Goal: Transaction & Acquisition: Register for event/course

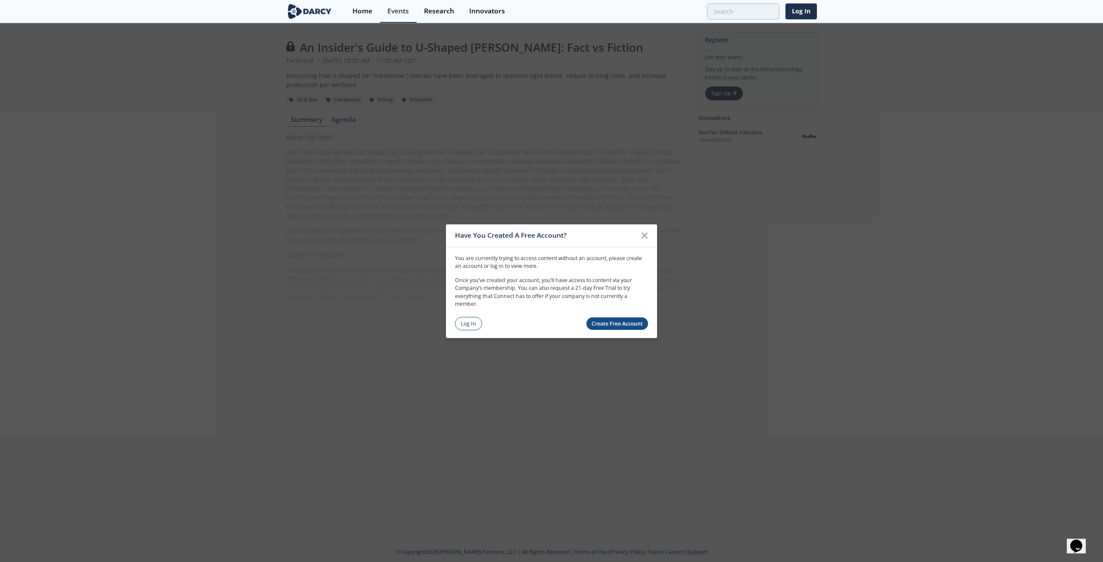
click at [618, 324] on link "Create Free Account" at bounding box center [618, 324] width 62 height 12
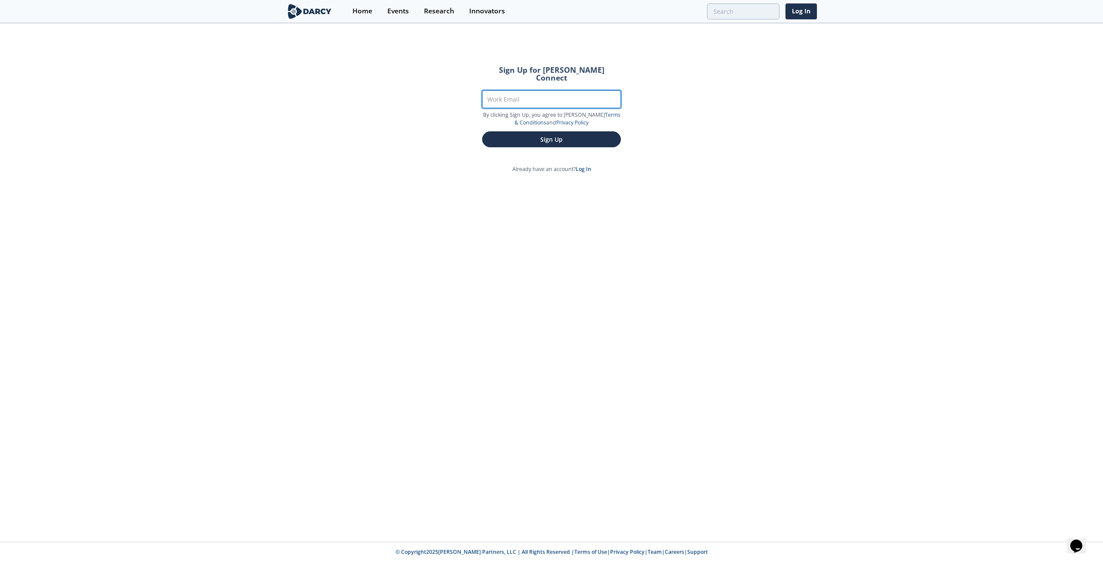
click at [509, 91] on input "Work Email" at bounding box center [551, 100] width 139 height 18
type input "[EMAIL_ADDRESS][DOMAIN_NAME]"
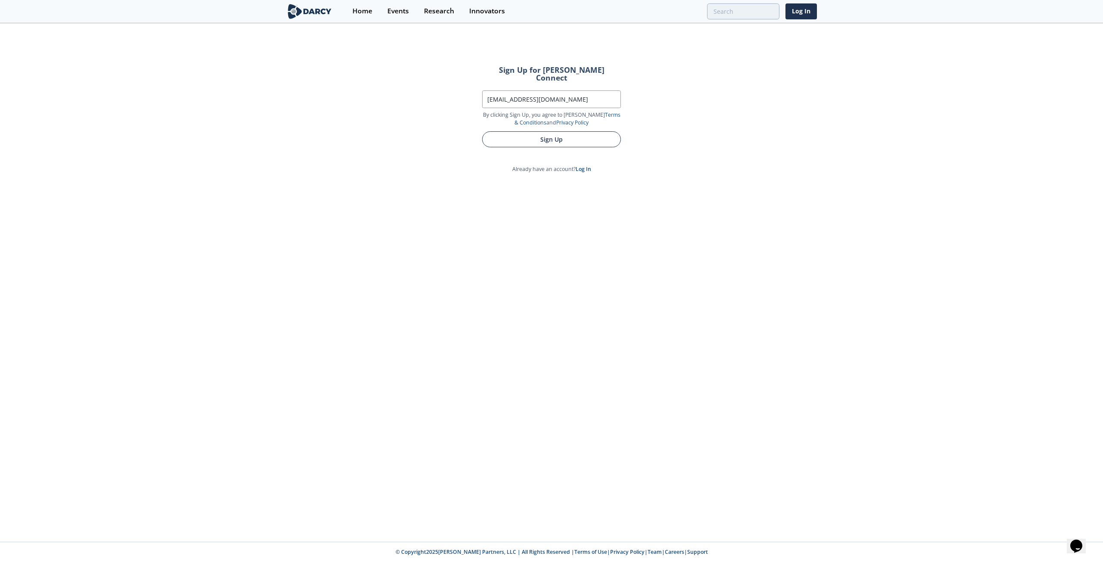
click at [568, 136] on button "Sign Up" at bounding box center [551, 139] width 139 height 16
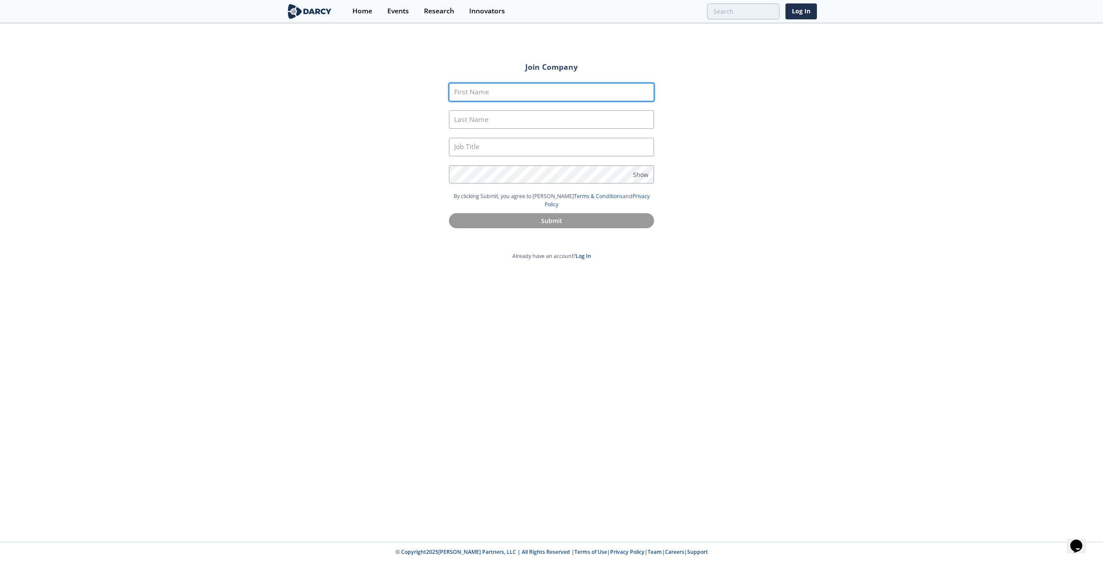
click at [528, 96] on input "First Name" at bounding box center [551, 92] width 205 height 19
type input "Joshua"
type input "Peacock"
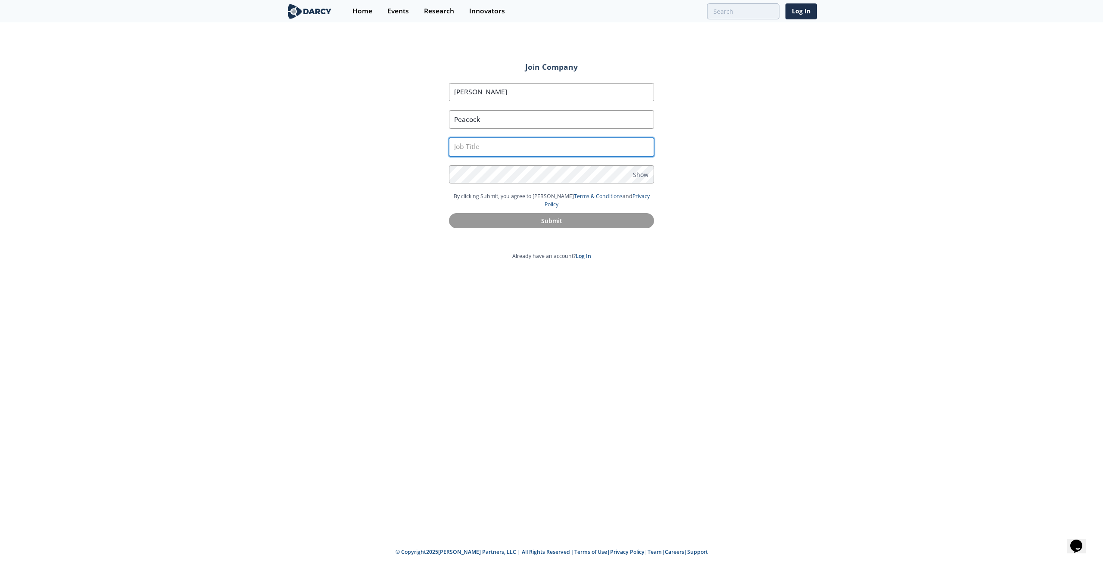
click at [509, 144] on input "text" at bounding box center [551, 147] width 205 height 19
type input "VP Asset Development"
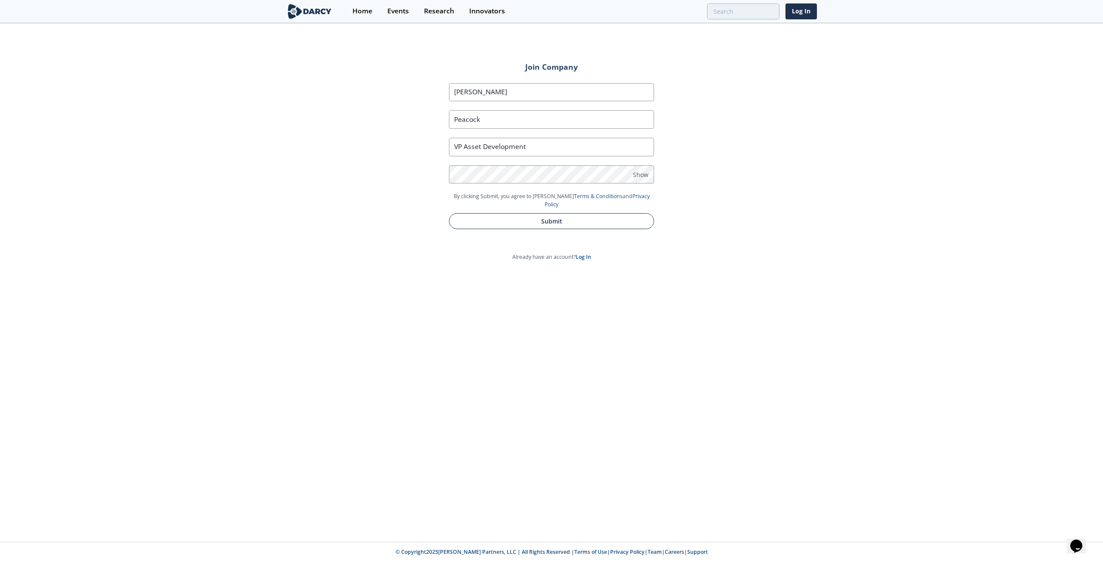
click at [536, 214] on button "Submit" at bounding box center [551, 221] width 205 height 16
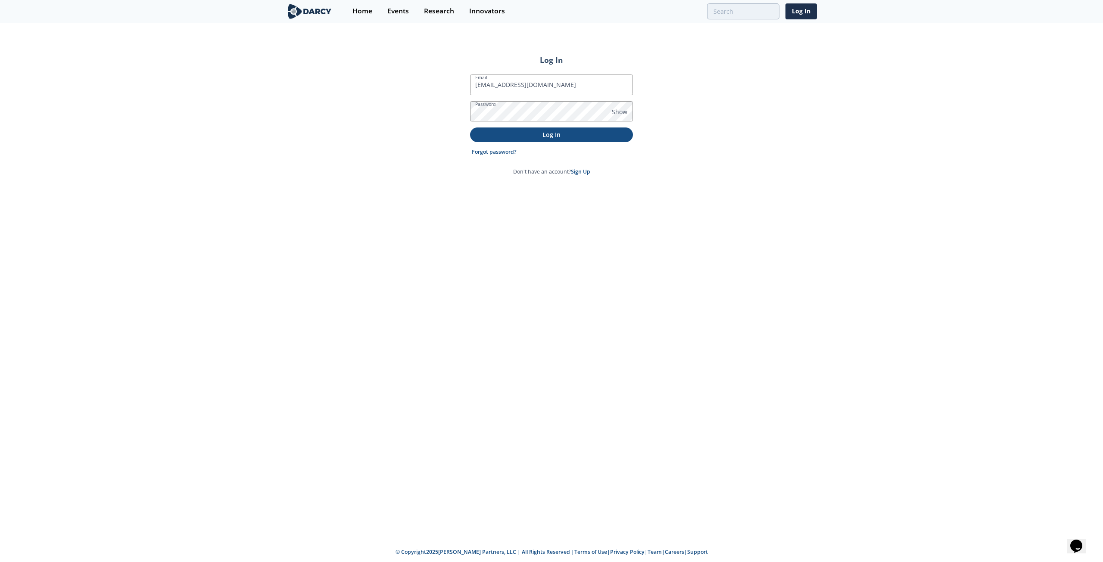
click at [511, 132] on p "Log In" at bounding box center [551, 134] width 151 height 9
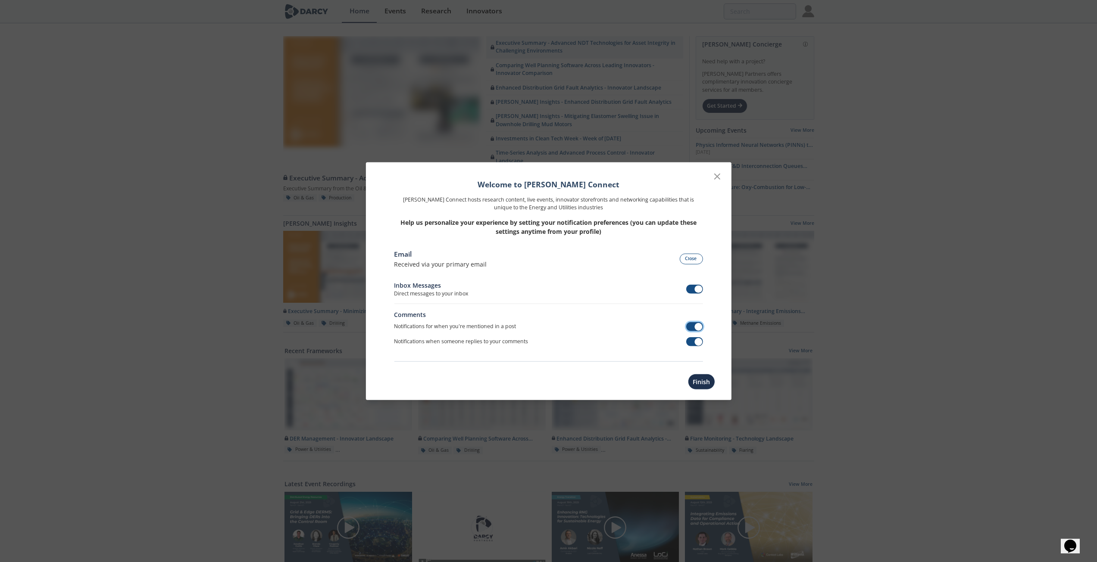
click at [694, 323] on span at bounding box center [694, 326] width 17 height 9
click at [697, 339] on span at bounding box center [699, 342] width 8 height 8
click at [697, 296] on div "Inbox Messages Direct messages to your inbox" at bounding box center [548, 292] width 309 height 23
click at [697, 288] on span at bounding box center [699, 290] width 8 height 8
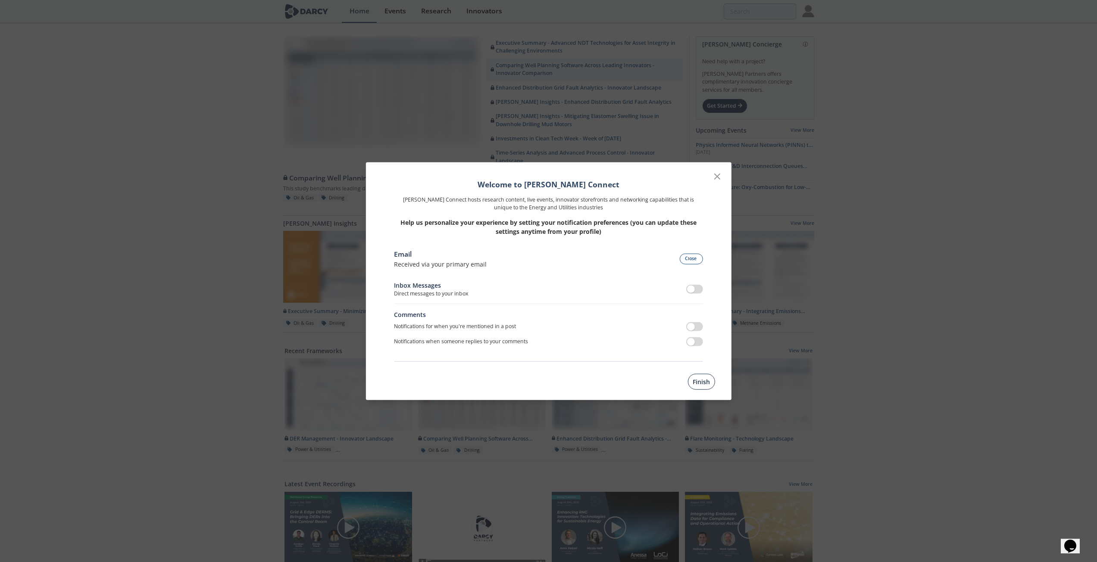
click at [702, 384] on button "Finish" at bounding box center [701, 382] width 27 height 16
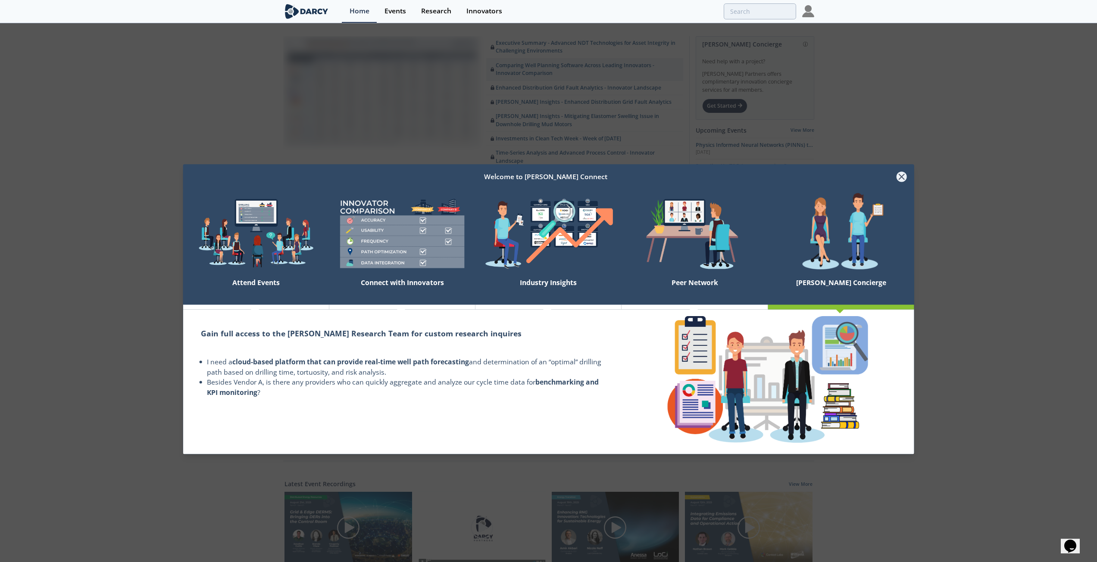
click at [899, 175] on icon at bounding box center [901, 177] width 5 height 5
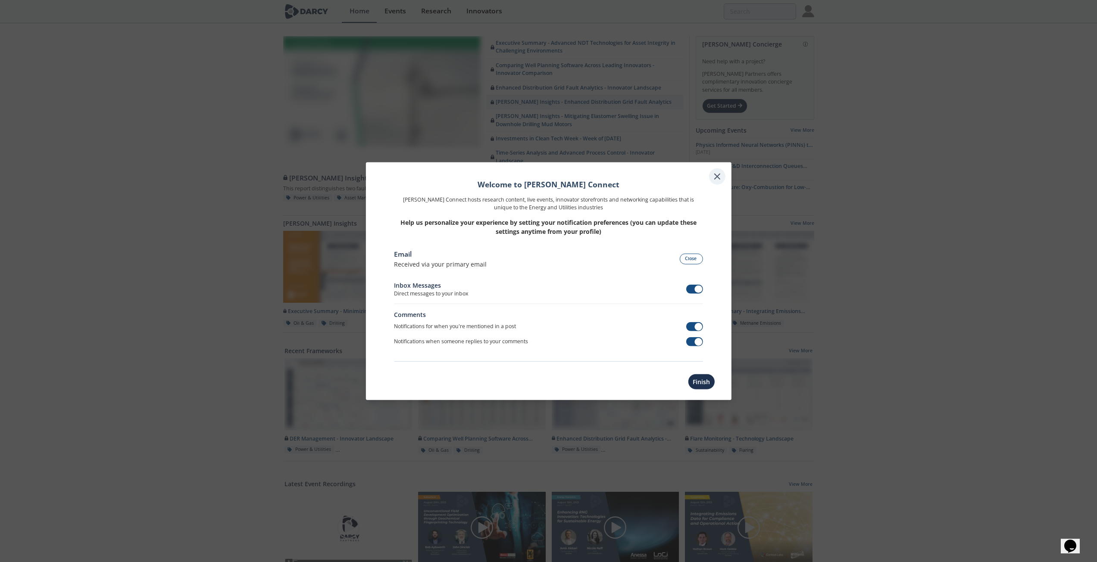
click at [723, 173] on div at bounding box center [717, 176] width 16 height 16
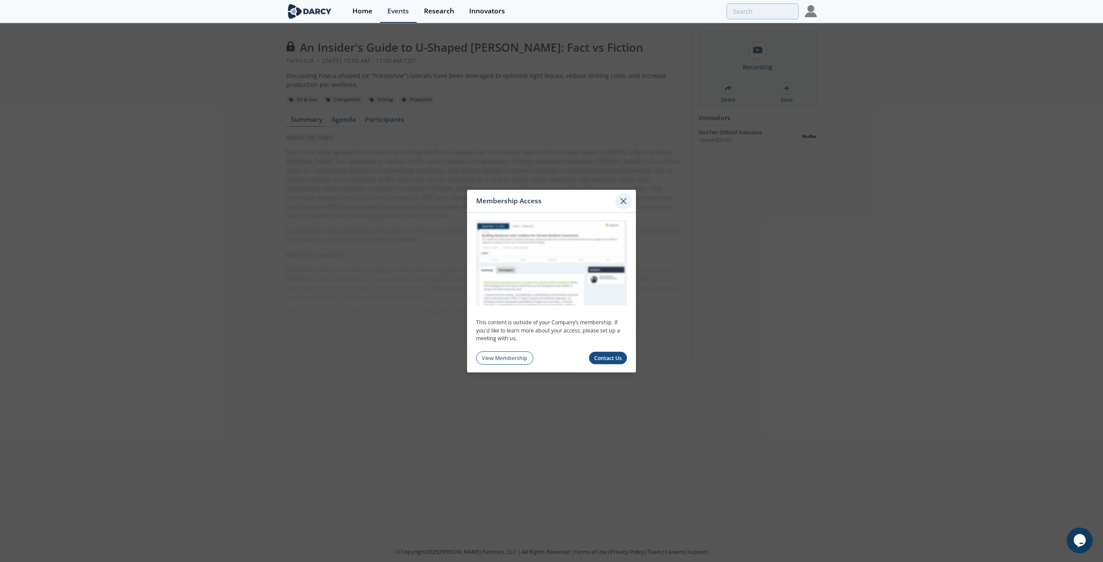
click at [622, 203] on icon at bounding box center [623, 201] width 10 height 10
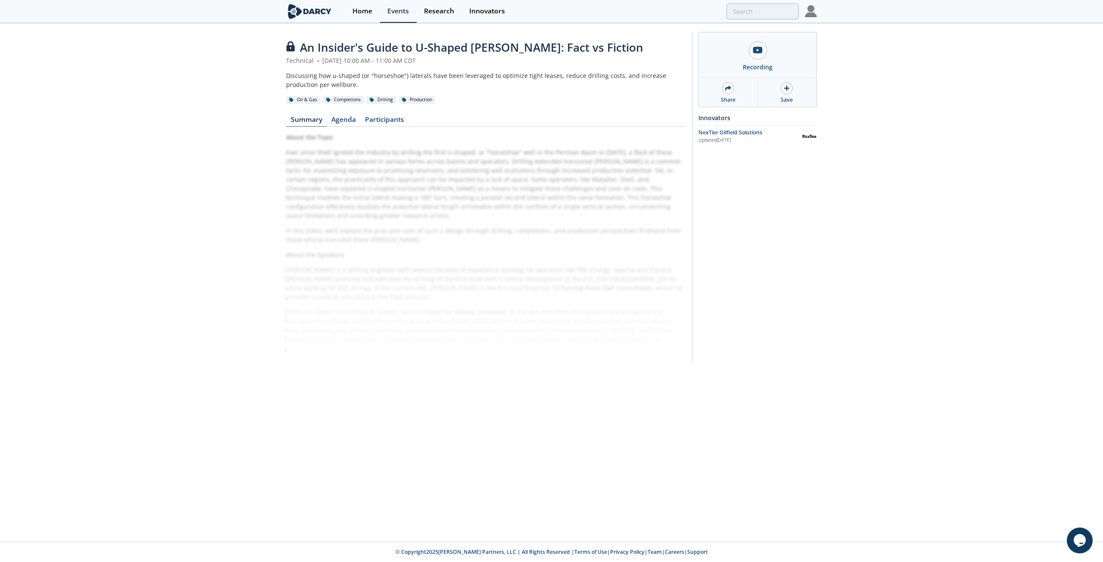
click at [492, 144] on div "About the Topic Ever since Shell ignited the industry by drilling the first U-s…" at bounding box center [486, 243] width 400 height 220
drag, startPoint x: 460, startPoint y: 170, endPoint x: 450, endPoint y: 170, distance: 9.9
drag, startPoint x: 450, startPoint y: 170, endPoint x: 345, endPoint y: 121, distance: 115.9
click at [345, 121] on link "Agenda" at bounding box center [344, 121] width 34 height 10
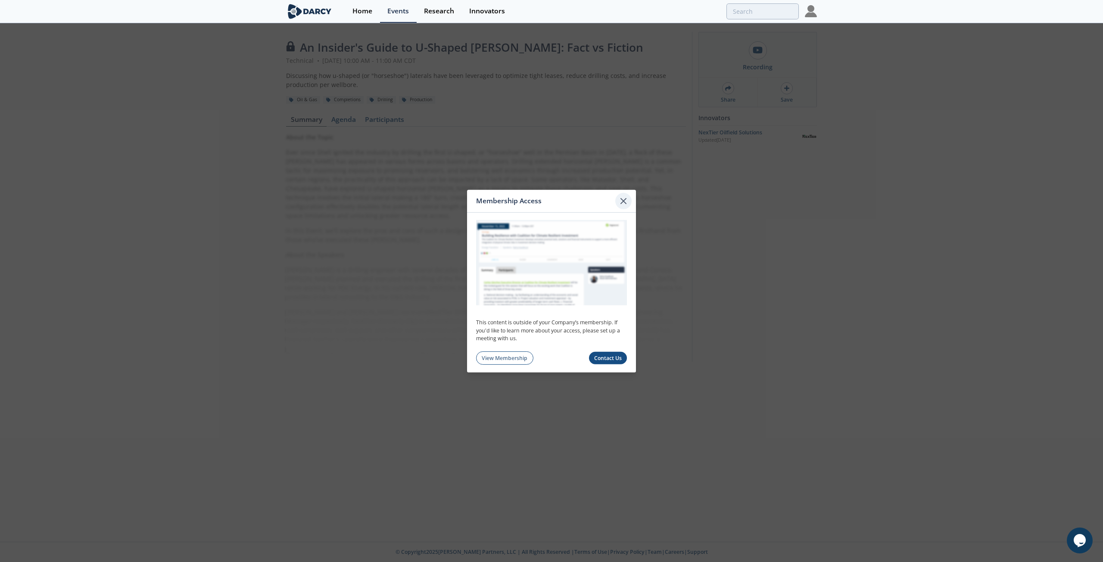
click at [626, 205] on icon at bounding box center [623, 201] width 10 height 10
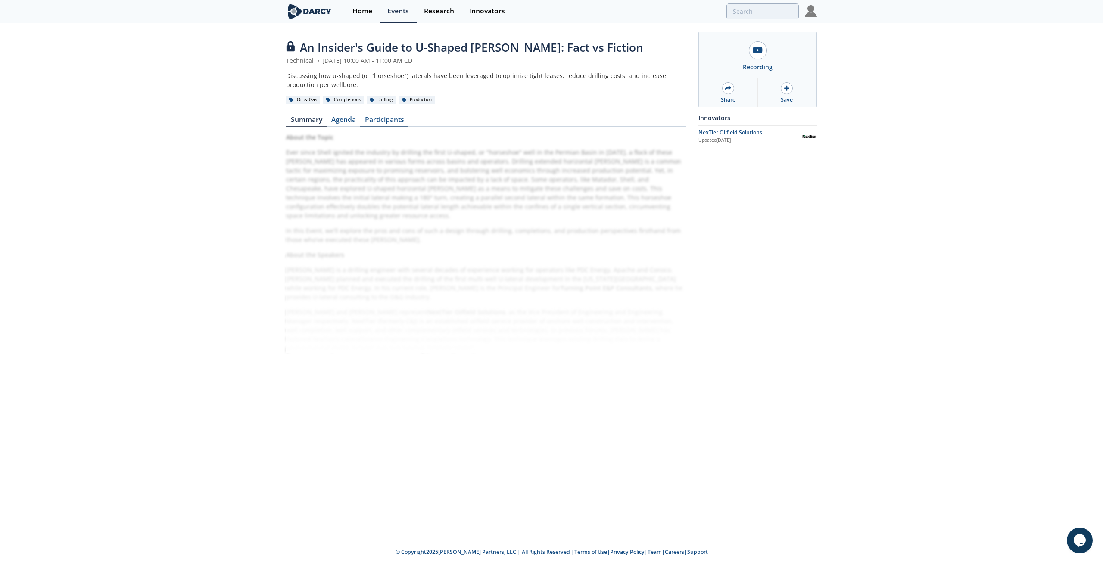
click at [378, 125] on link "Participants" at bounding box center [384, 121] width 48 height 10
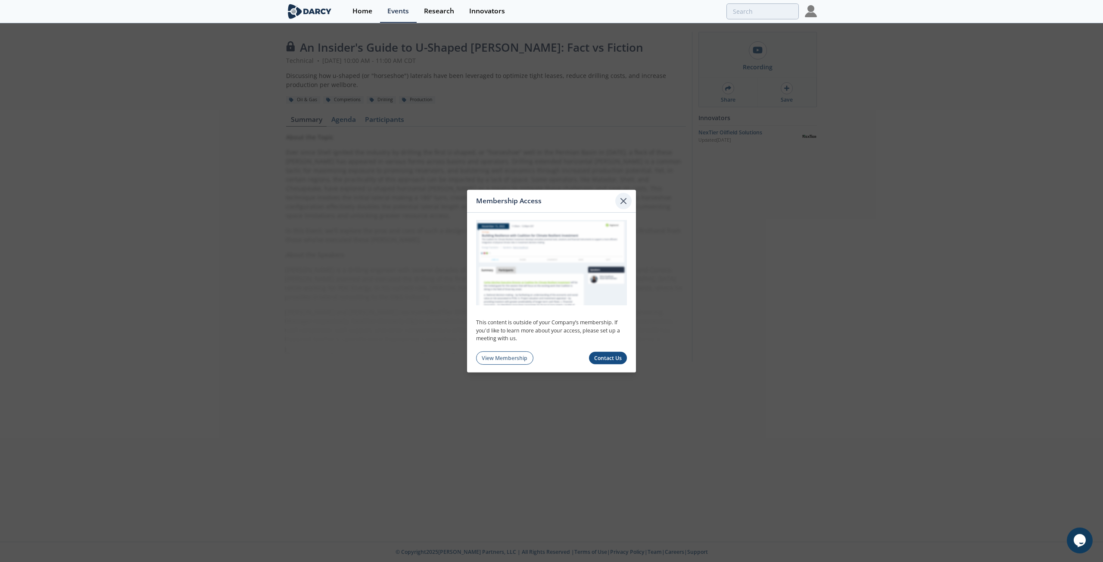
click at [624, 201] on icon at bounding box center [623, 200] width 5 height 5
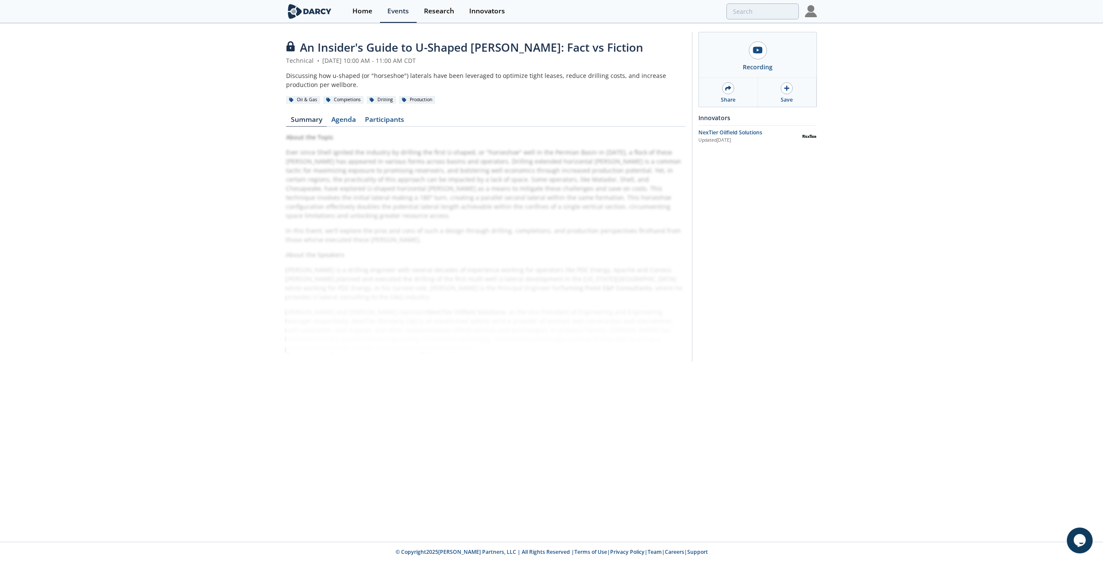
click at [248, 92] on div "An Insider's Guide to U-Shaped Wells: Fact vs Fiction Technical • March 13, 202…" at bounding box center [551, 199] width 1103 height 350
